Goal: Check status

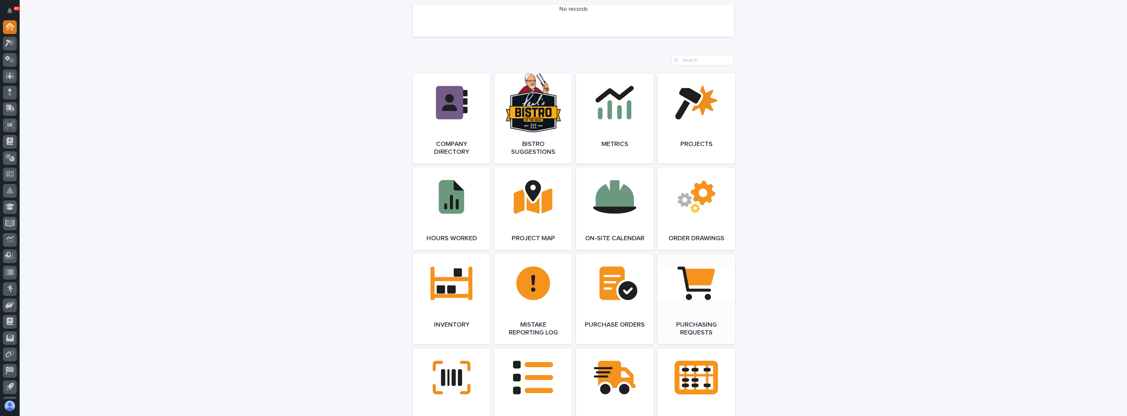
scroll to position [524, 0]
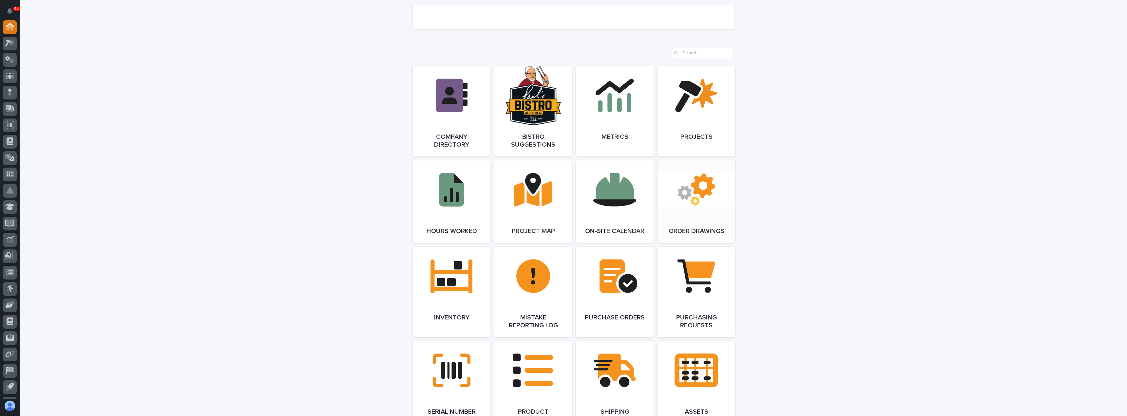
click at [717, 217] on link "Open Link" at bounding box center [696, 201] width 78 height 83
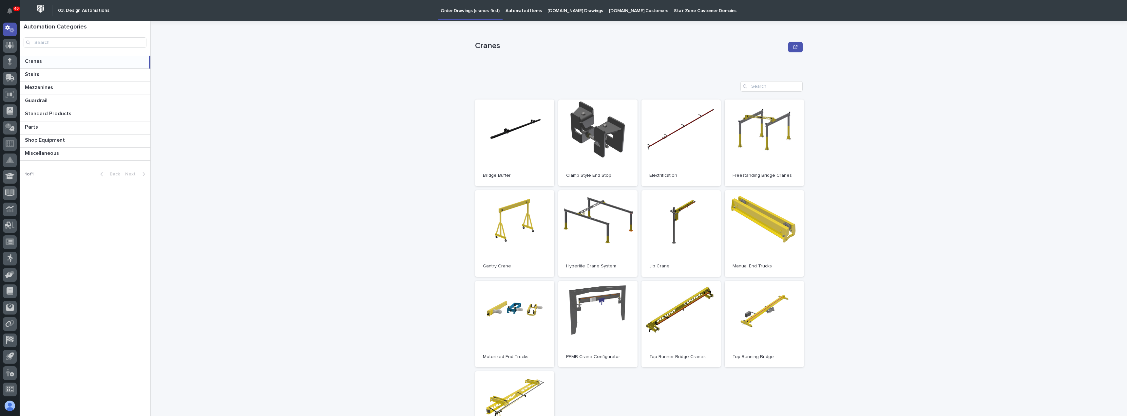
click at [578, 12] on p "[DOMAIN_NAME] Drawings" at bounding box center [574, 7] width 55 height 14
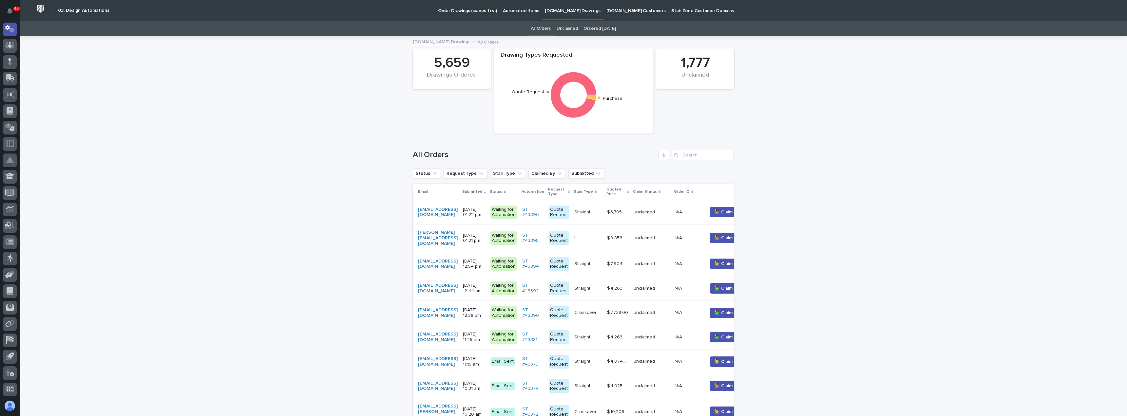
click at [591, 28] on link "Ordered [DATE]" at bounding box center [599, 28] width 32 height 15
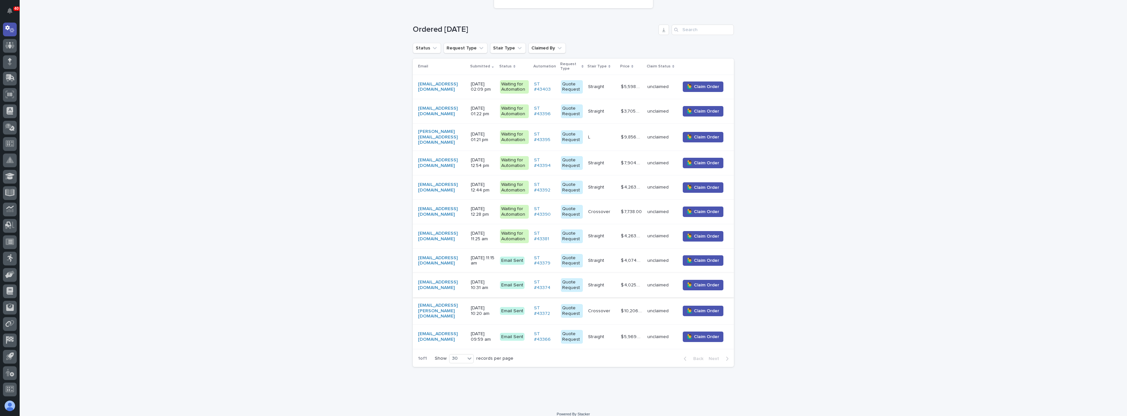
scroll to position [132, 0]
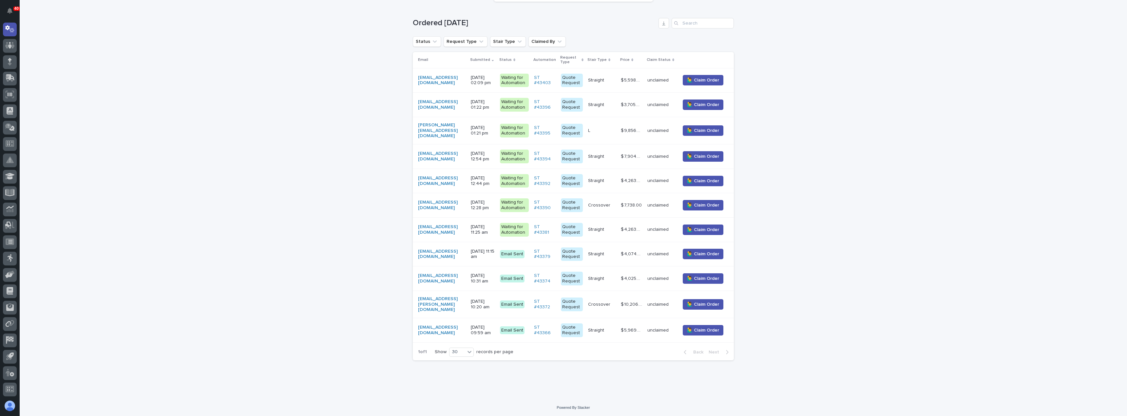
click at [524, 326] on div "Email Sent" at bounding box center [512, 330] width 25 height 8
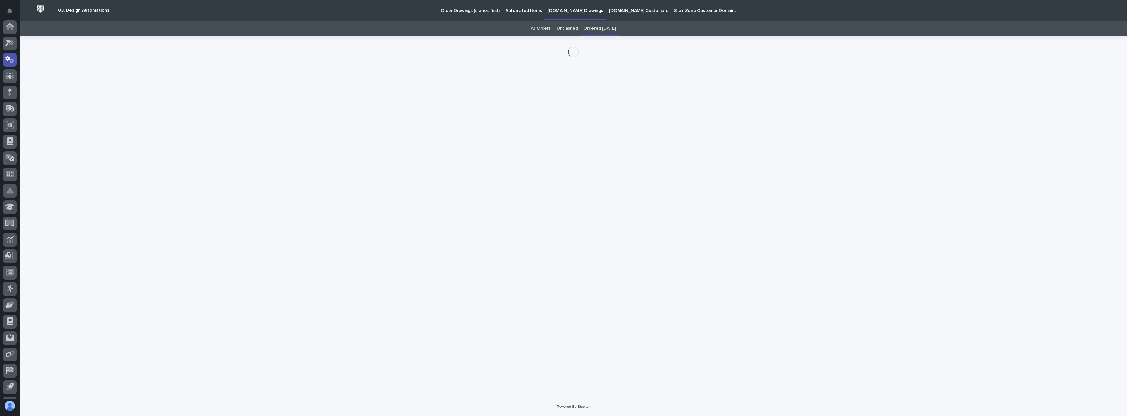
scroll to position [30, 0]
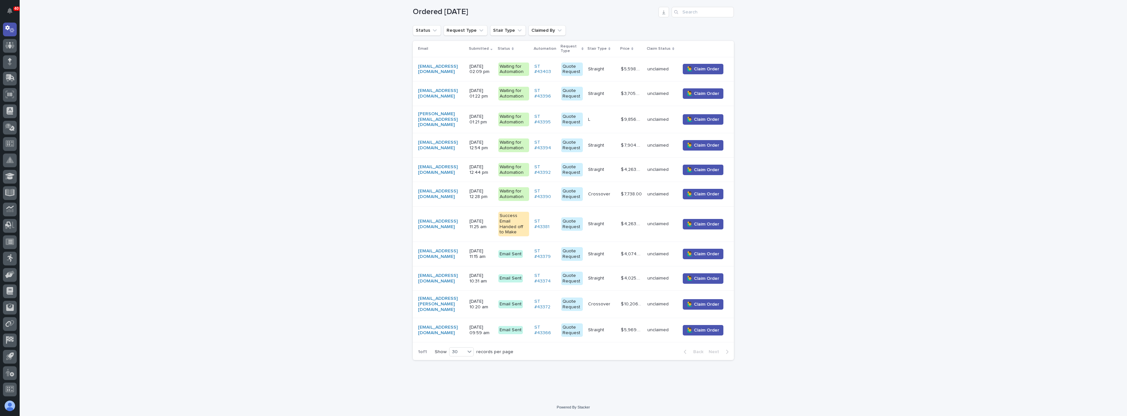
scroll to position [110, 0]
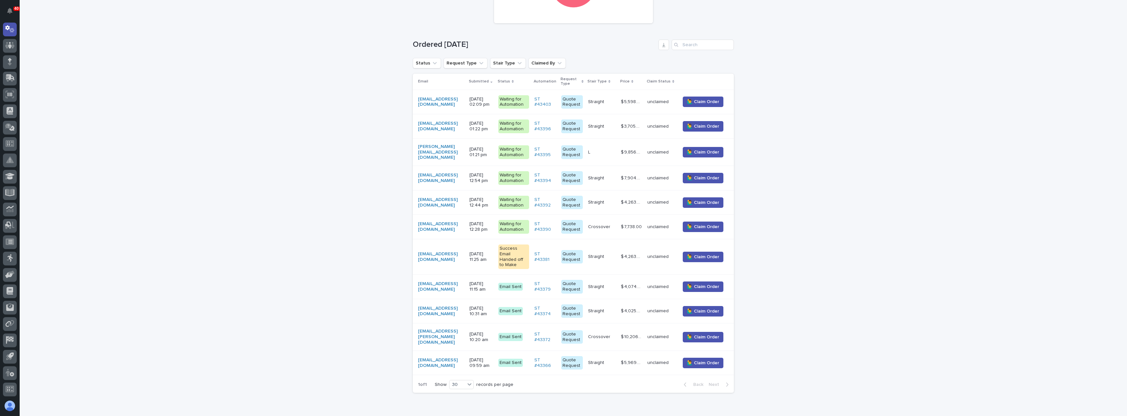
click at [523, 283] on div "Email Sent" at bounding box center [510, 287] width 25 height 8
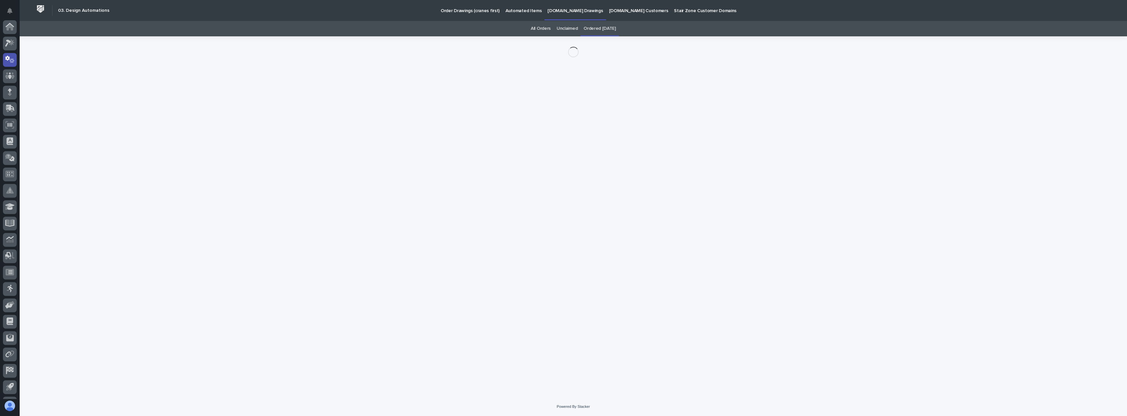
scroll to position [30, 0]
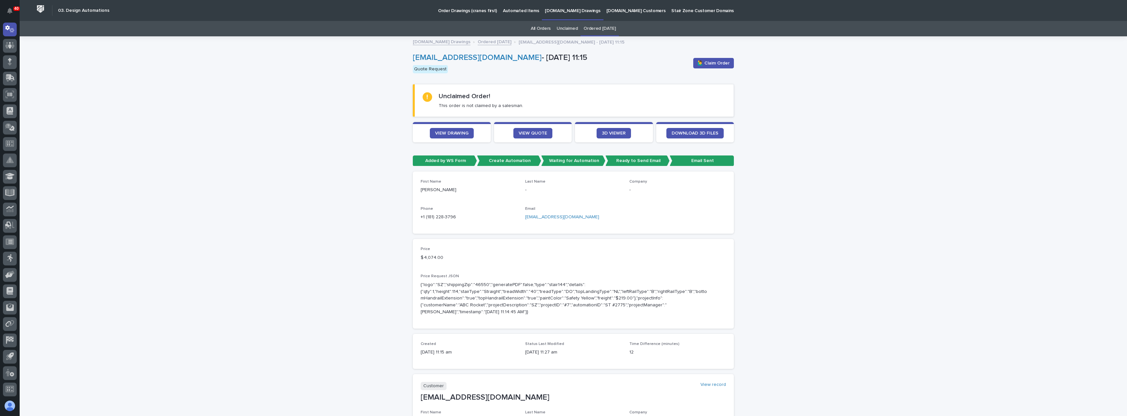
click at [916, 326] on div "Loading... Saving… Loading... Saving… [PERSON_NAME][EMAIL_ADDRESS][DOMAIN_NAME]…" at bounding box center [573, 344] width 1107 height 615
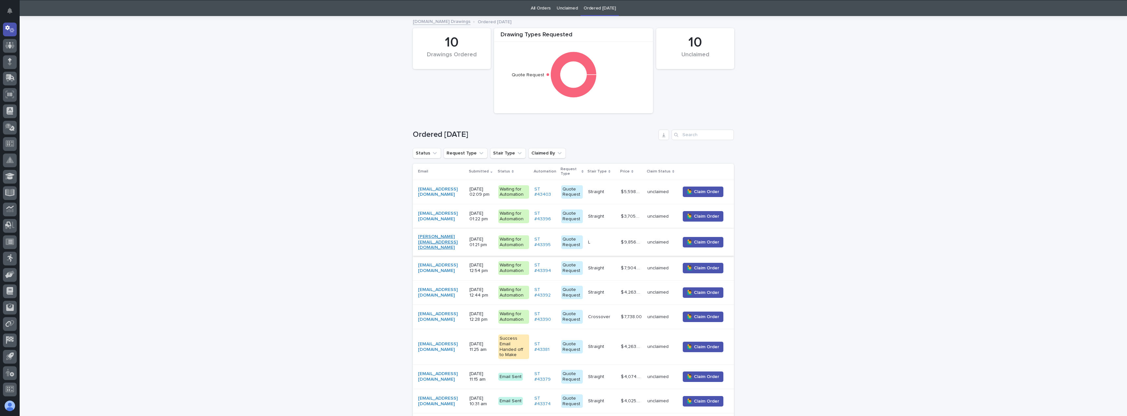
scroll to position [21, 0]
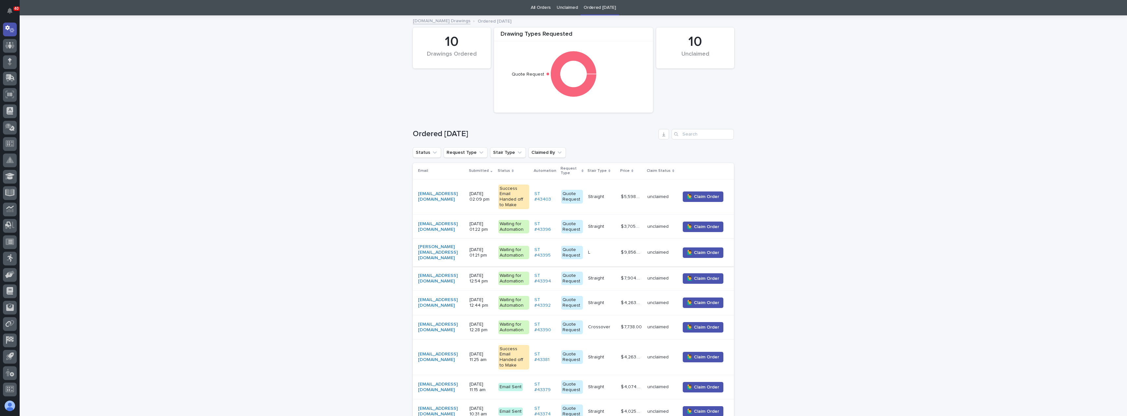
click at [529, 326] on div "Waiting for Automation" at bounding box center [513, 328] width 31 height 14
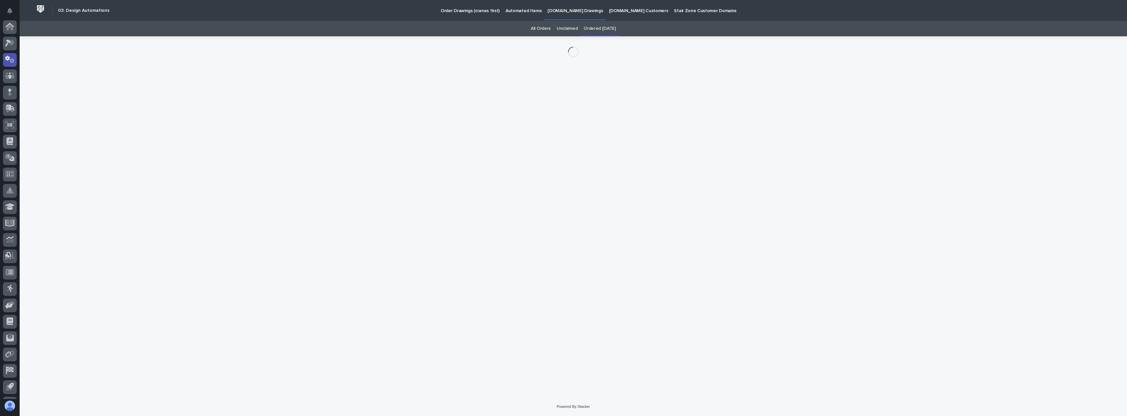
scroll to position [30, 0]
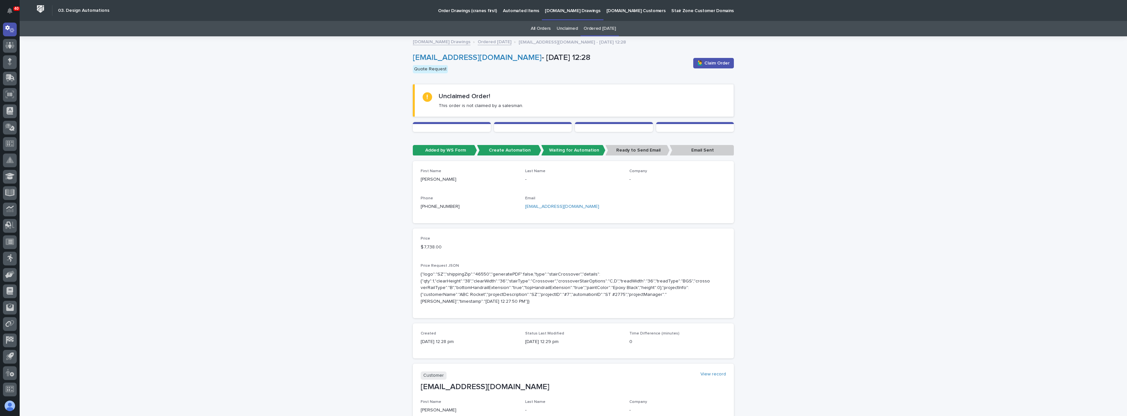
click at [796, 326] on div "Loading... Saving… Loading... Saving… [EMAIL_ADDRESS][DOMAIN_NAME] - [DATE] 12:…" at bounding box center [573, 334] width 1107 height 594
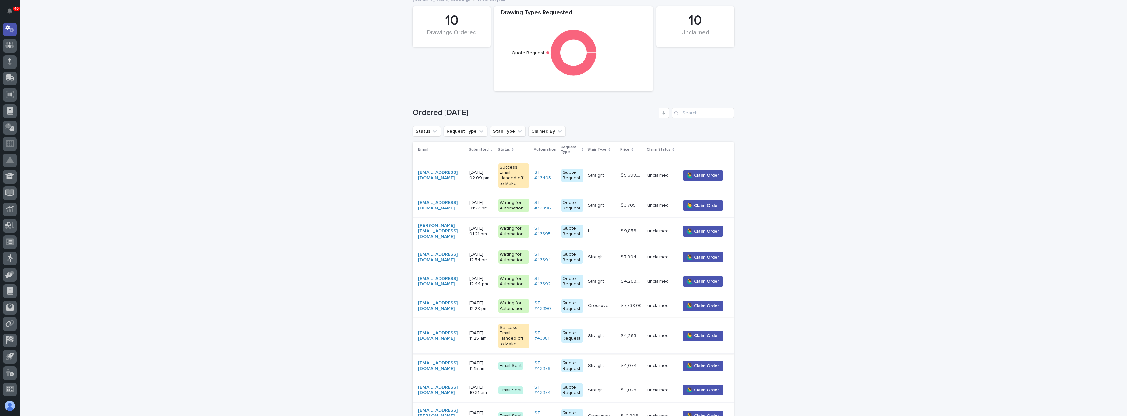
scroll to position [54, 0]
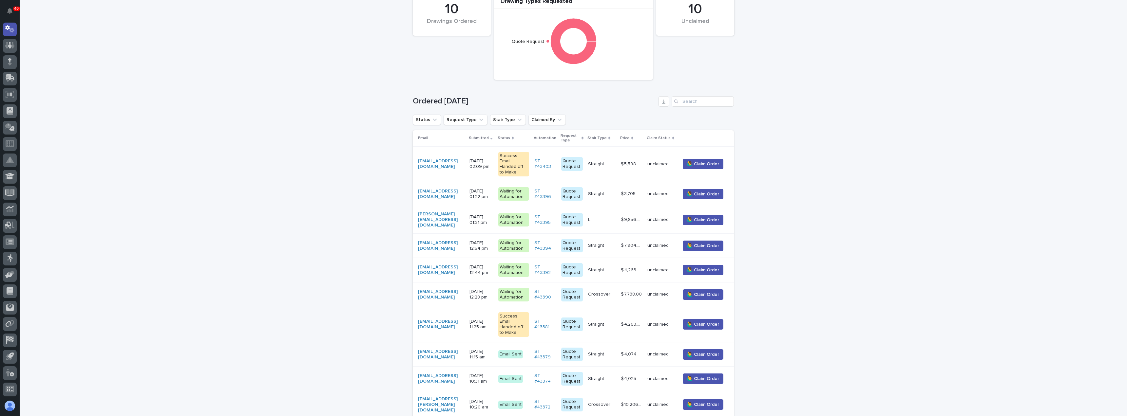
click at [529, 241] on div "Waiting for Automation" at bounding box center [513, 246] width 31 height 14
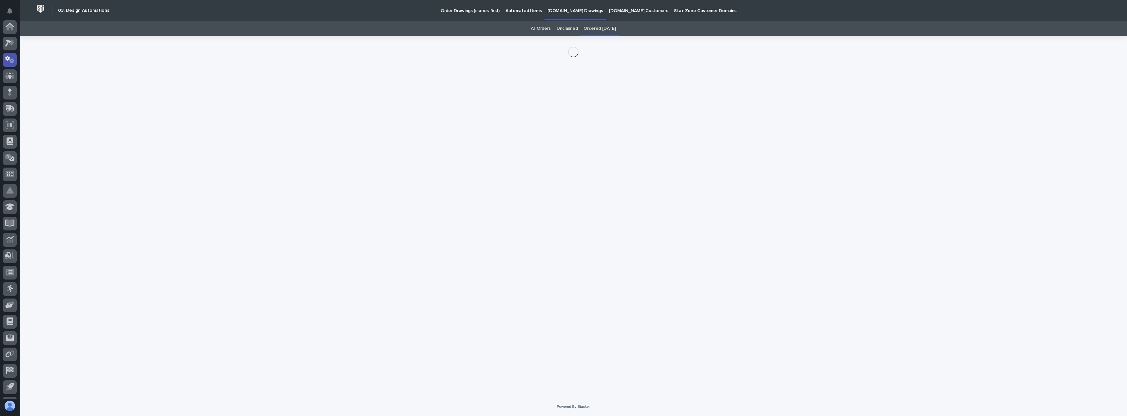
scroll to position [30, 0]
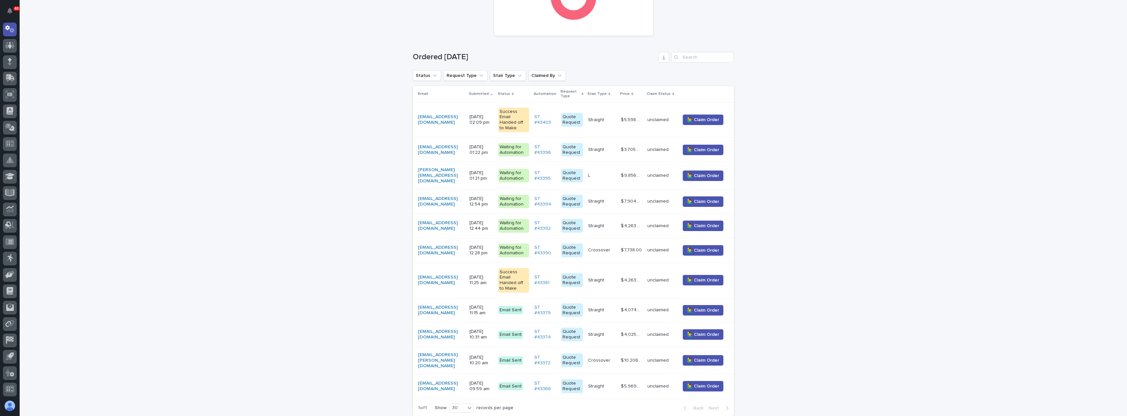
scroll to position [119, 0]
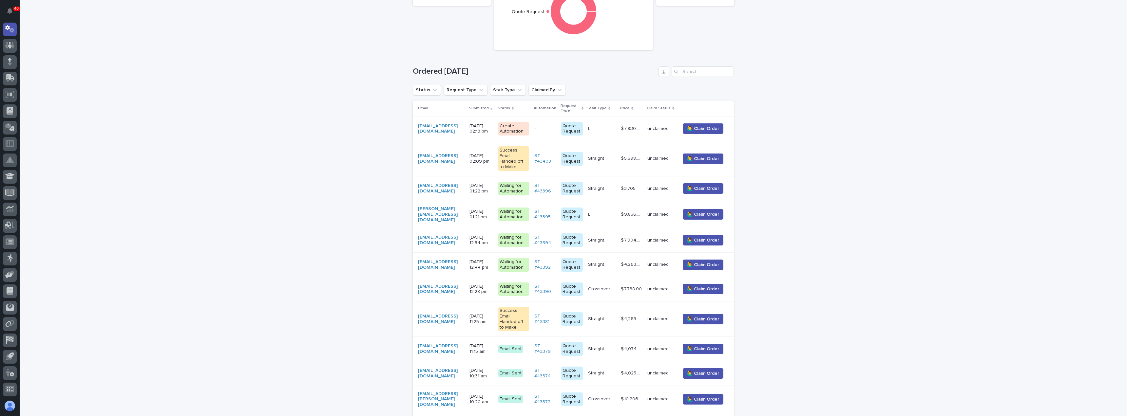
scroll to position [98, 0]
